Goal: Task Accomplishment & Management: Complete application form

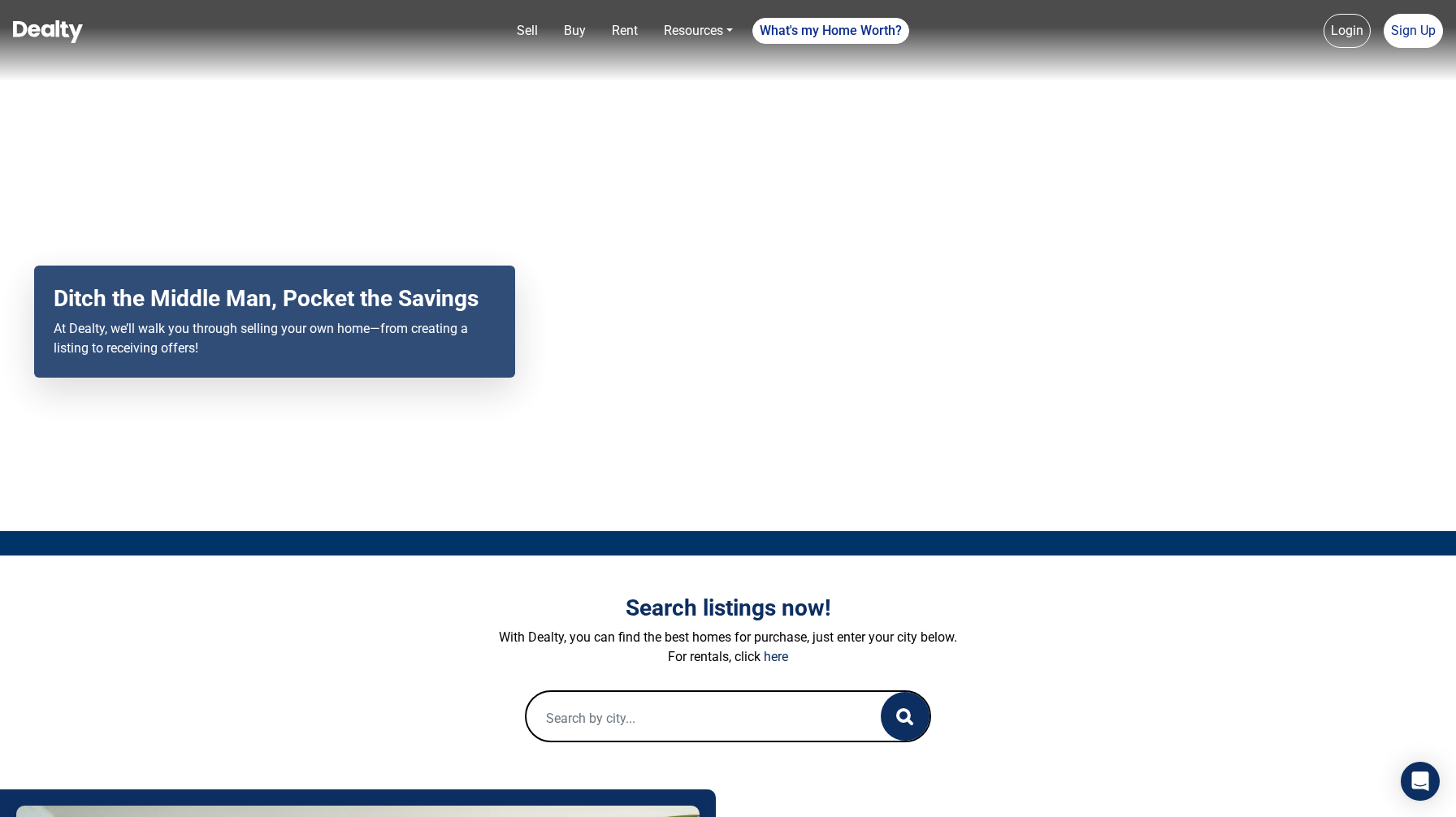
click at [1411, 358] on div "Your browser does not support the video tag. Ditch the Middle Man, Pocket the S…" at bounding box center [728, 265] width 1456 height 531
click at [1411, 42] on link "Sign Up" at bounding box center [1413, 31] width 60 height 34
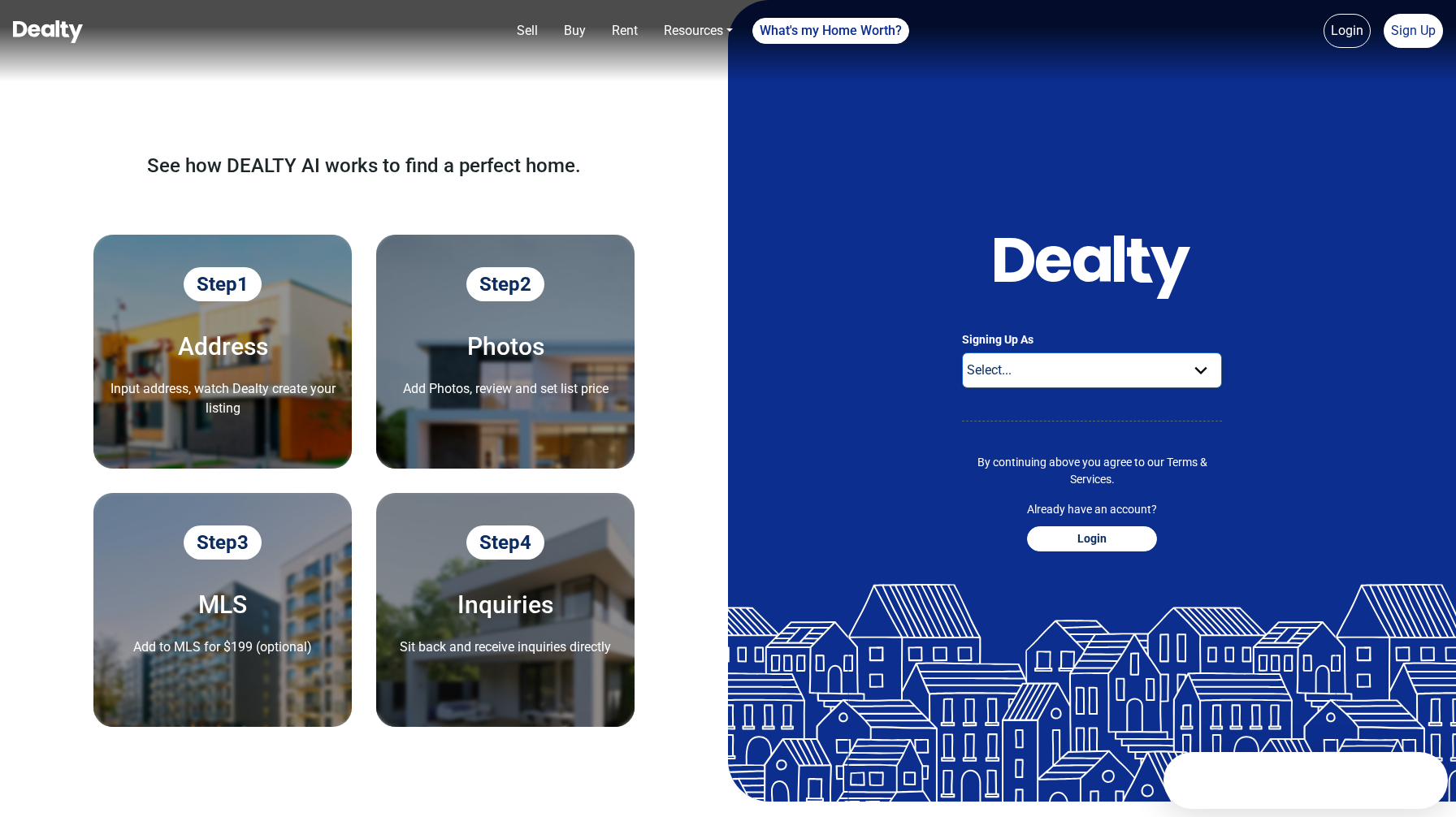
click at [1151, 372] on select "Select... Buyer For Sale By Owner Real Estate Agent" at bounding box center [1092, 371] width 260 height 36
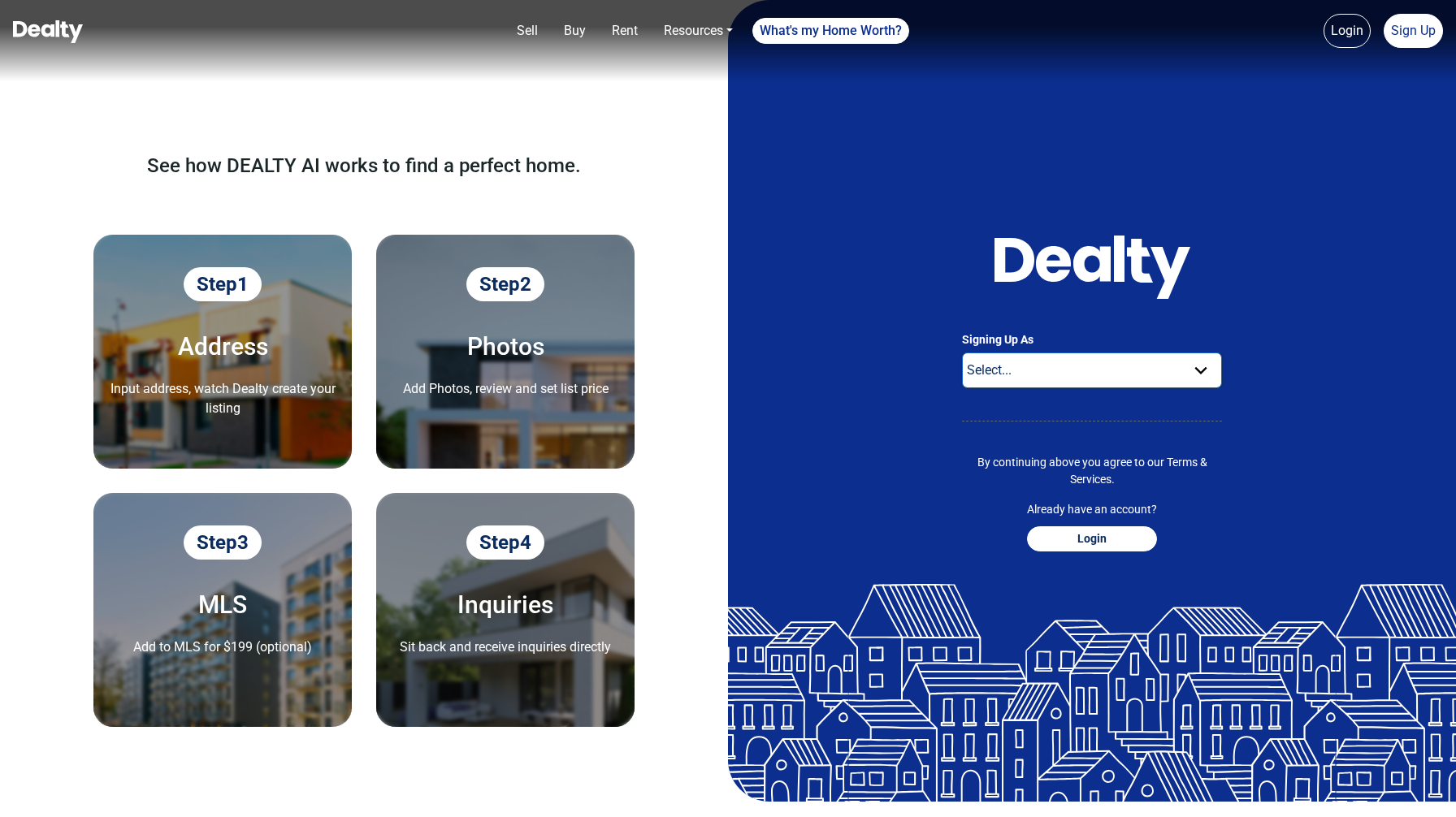
select select "real-estate-agent"
click at [962, 353] on select "Select... Buyer For Sale By Owner Real Estate Agent" at bounding box center [1092, 371] width 260 height 36
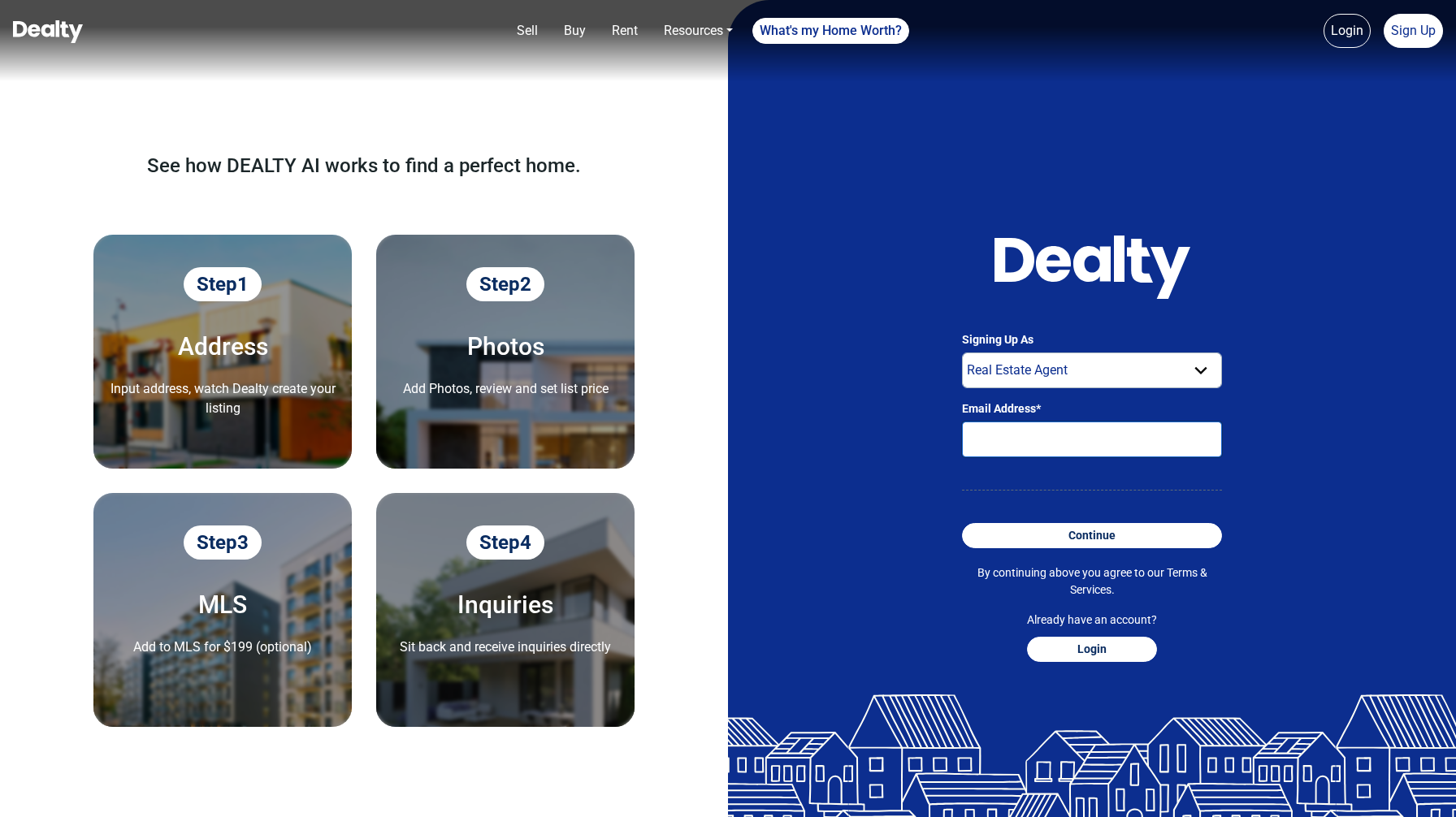
click at [1131, 439] on input "Email Address*" at bounding box center [1092, 440] width 260 height 36
click at [1145, 436] on input "Email Address*" at bounding box center [1092, 440] width 260 height 36
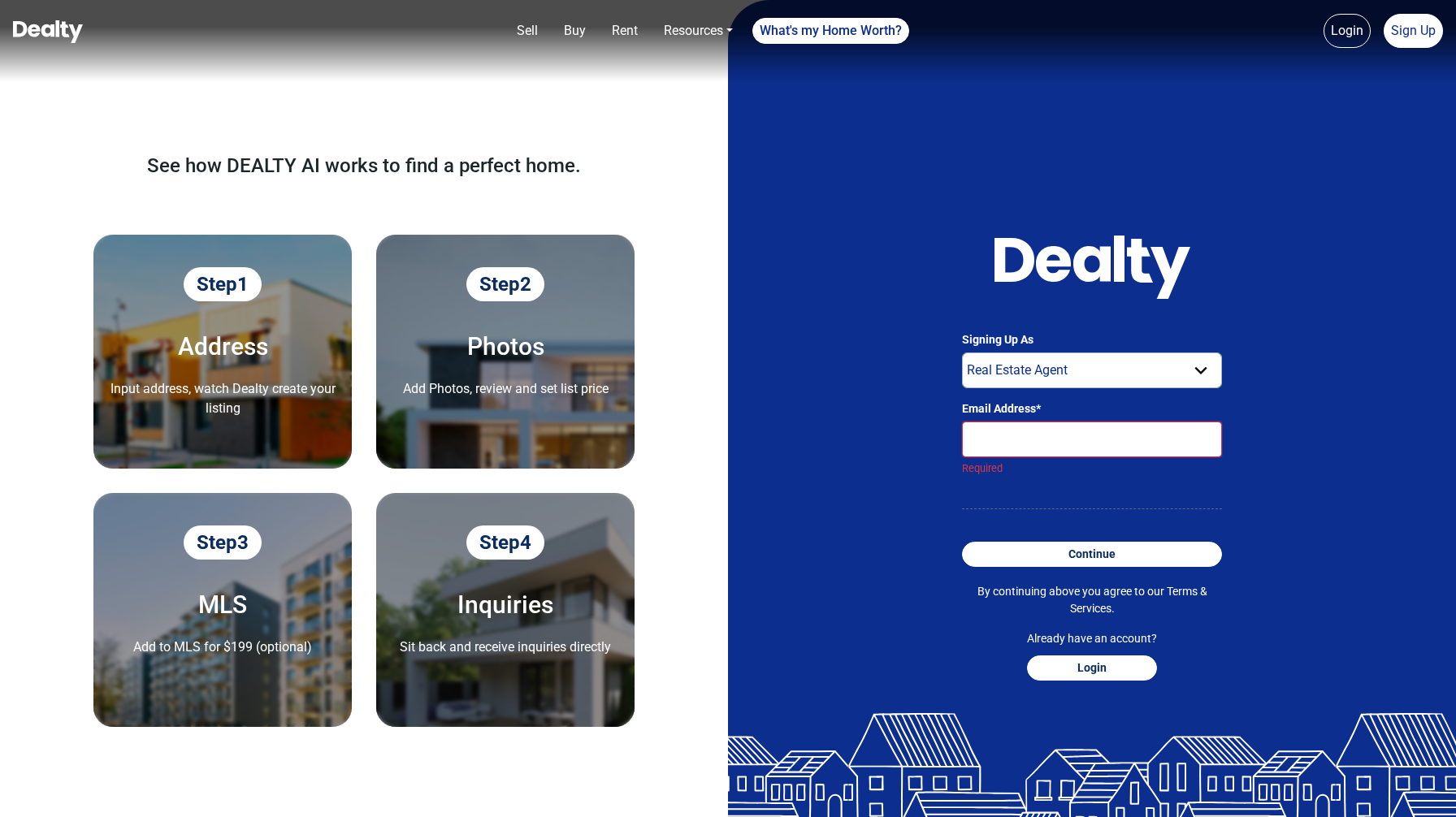
click at [1067, 439] on input "Email Address*" at bounding box center [1092, 440] width 260 height 36
click at [1024, 445] on input "Email Address*" at bounding box center [1092, 440] width 260 height 36
click at [1038, 428] on input "Email Address*" at bounding box center [1092, 440] width 260 height 36
click at [1031, 437] on input "Email Address*" at bounding box center [1092, 440] width 260 height 36
click at [1157, 373] on select "Select... Buyer For Sale By Owner Real Estate Agent" at bounding box center [1092, 371] width 260 height 36
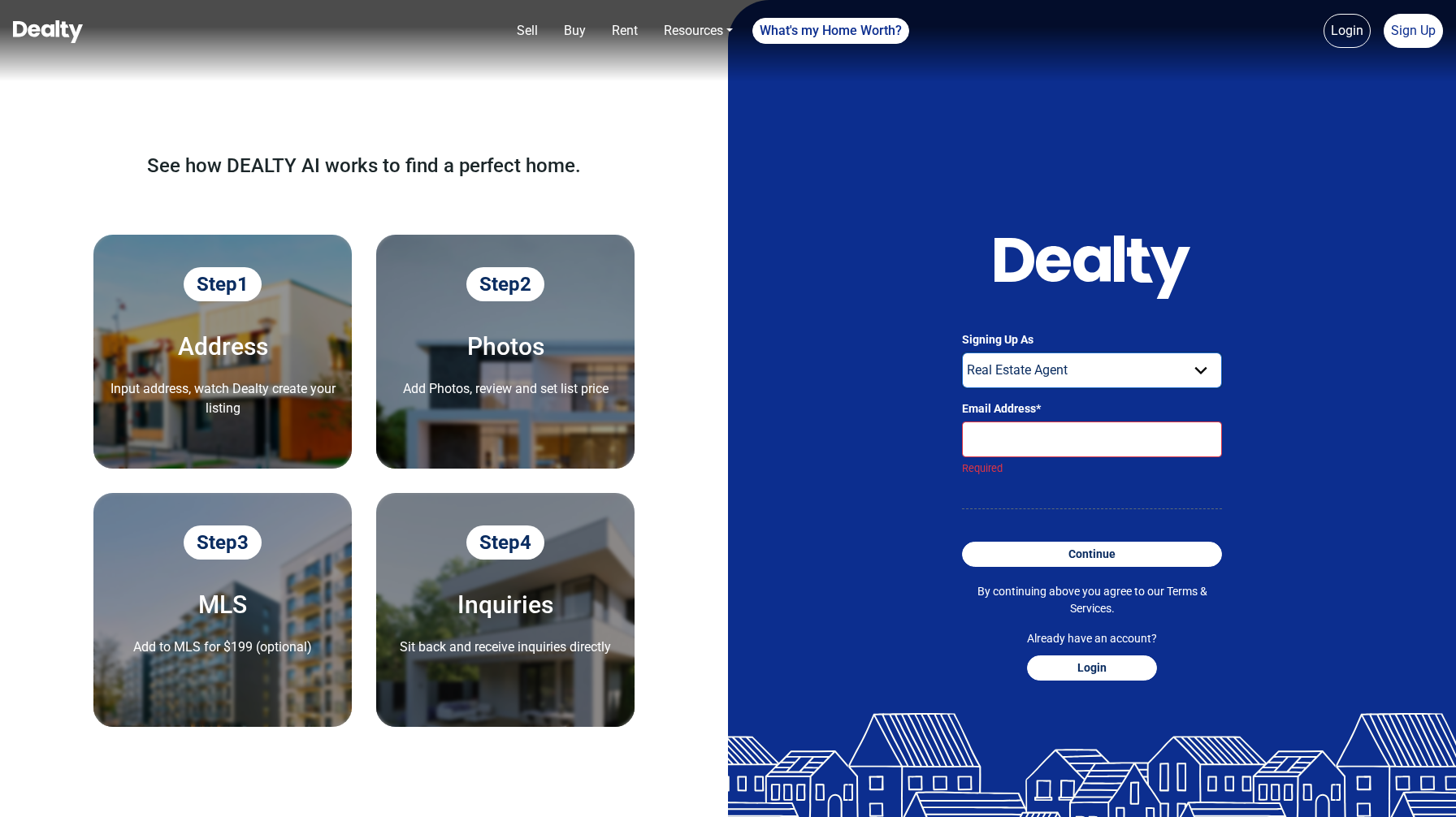
click at [962, 353] on select "Select... Buyer For Sale By Owner Real Estate Agent" at bounding box center [1092, 371] width 260 height 36
click at [1089, 440] on input "Email Address*" at bounding box center [1092, 440] width 260 height 36
click at [1440, 297] on div "Signing Up As Select... Buyer For Sale By Owner Real Estate Agent Email Address…" at bounding box center [1092, 465] width 728 height 931
